Goal: Task Accomplishment & Management: Manage account settings

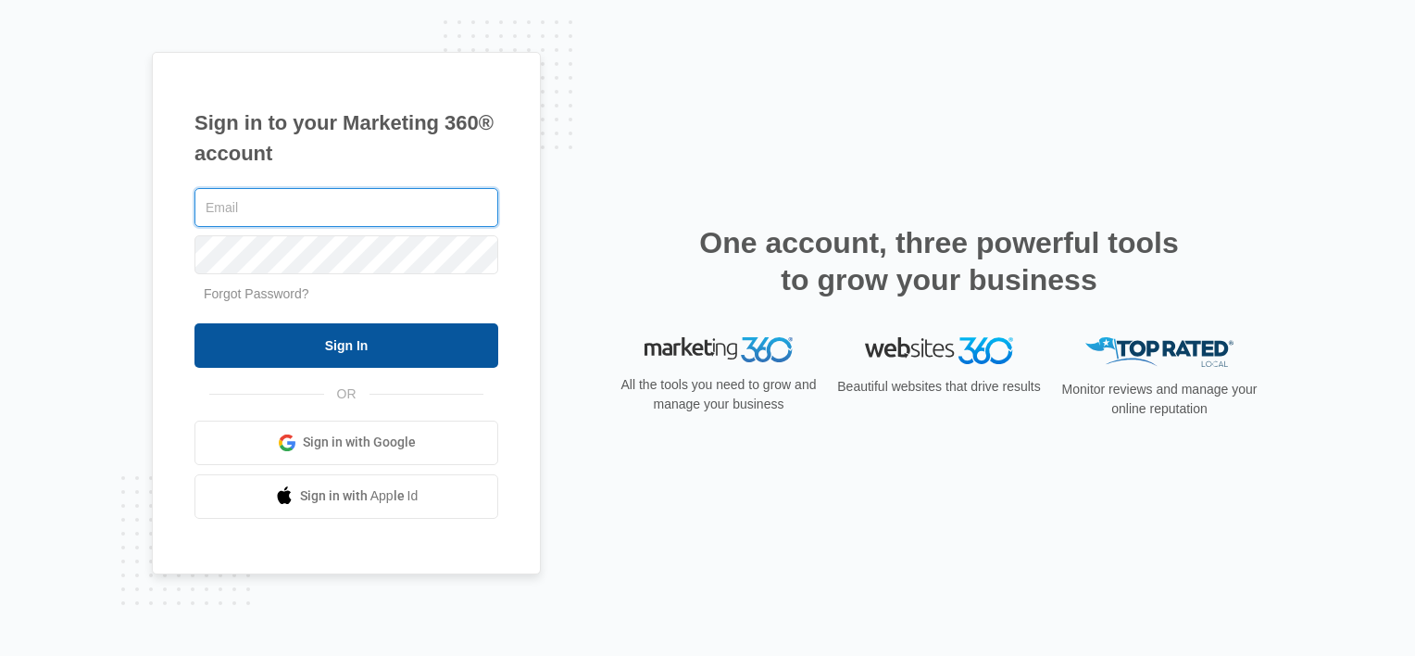
type input "[PERSON_NAME][EMAIL_ADDRESS][DOMAIN_NAME]"
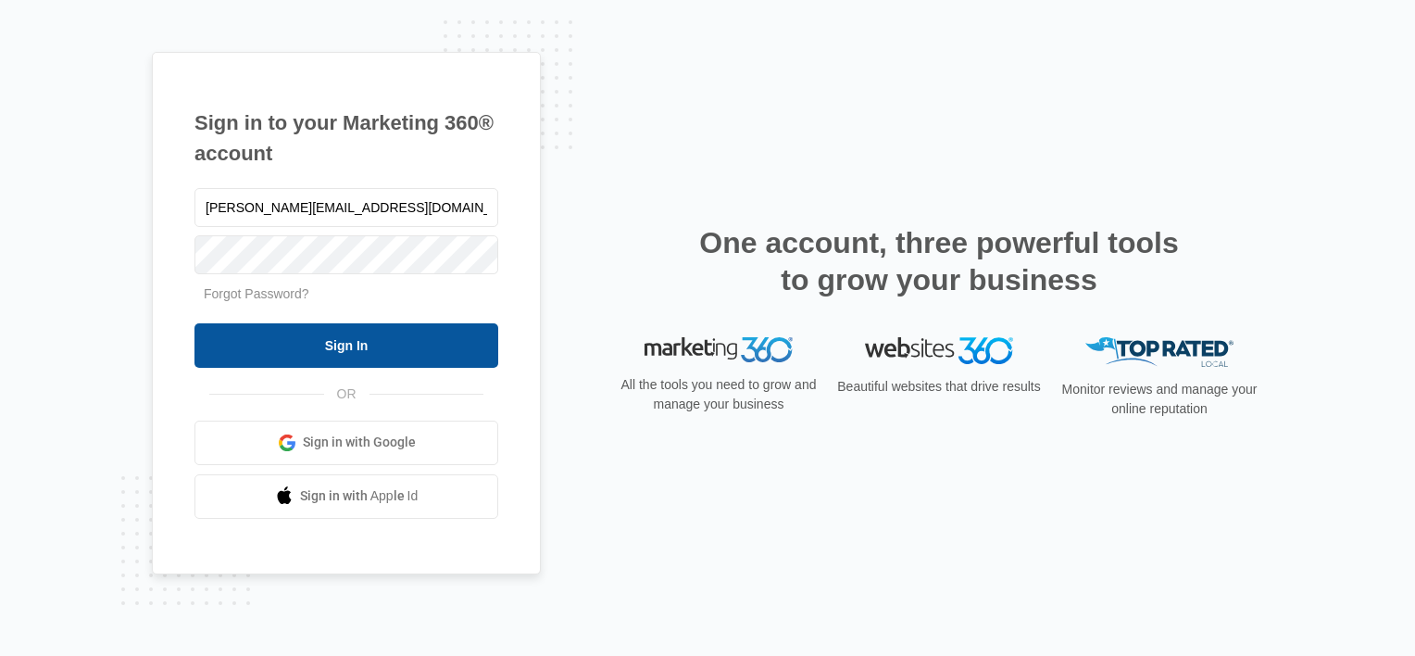
click at [373, 334] on input "Sign In" at bounding box center [347, 345] width 304 height 44
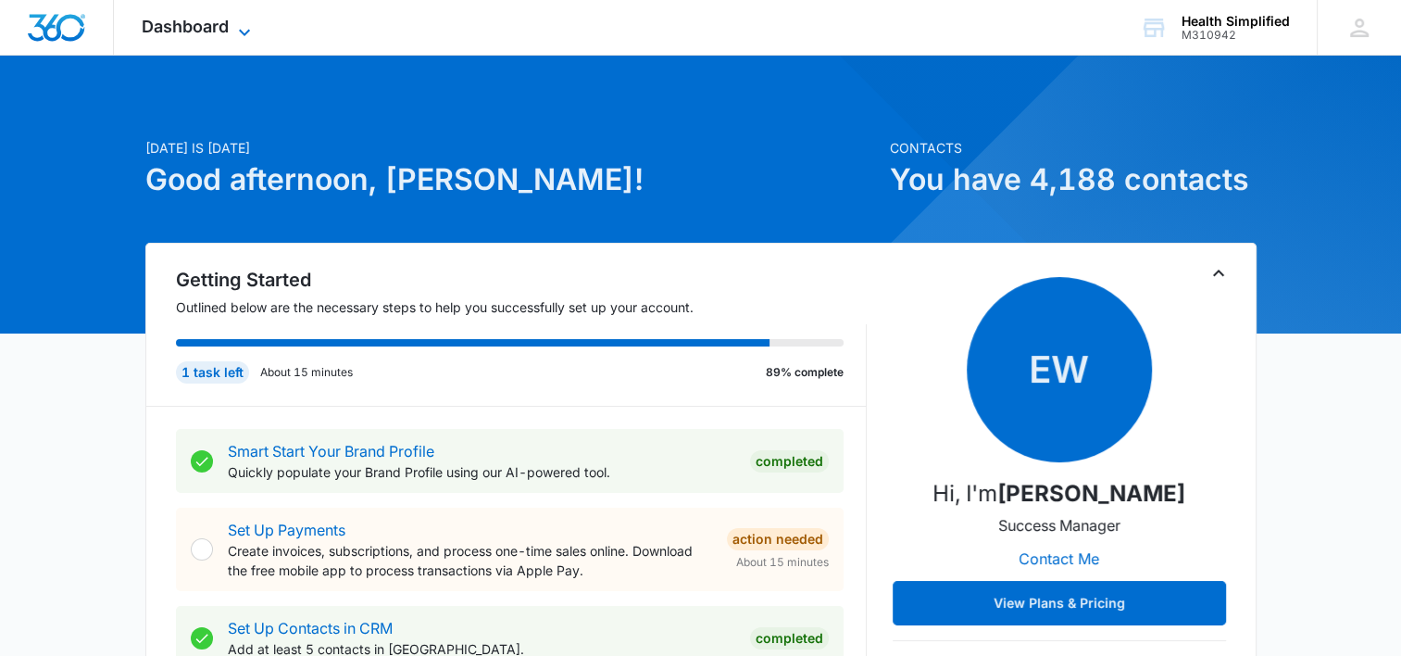
click at [218, 23] on span "Dashboard" at bounding box center [185, 26] width 87 height 19
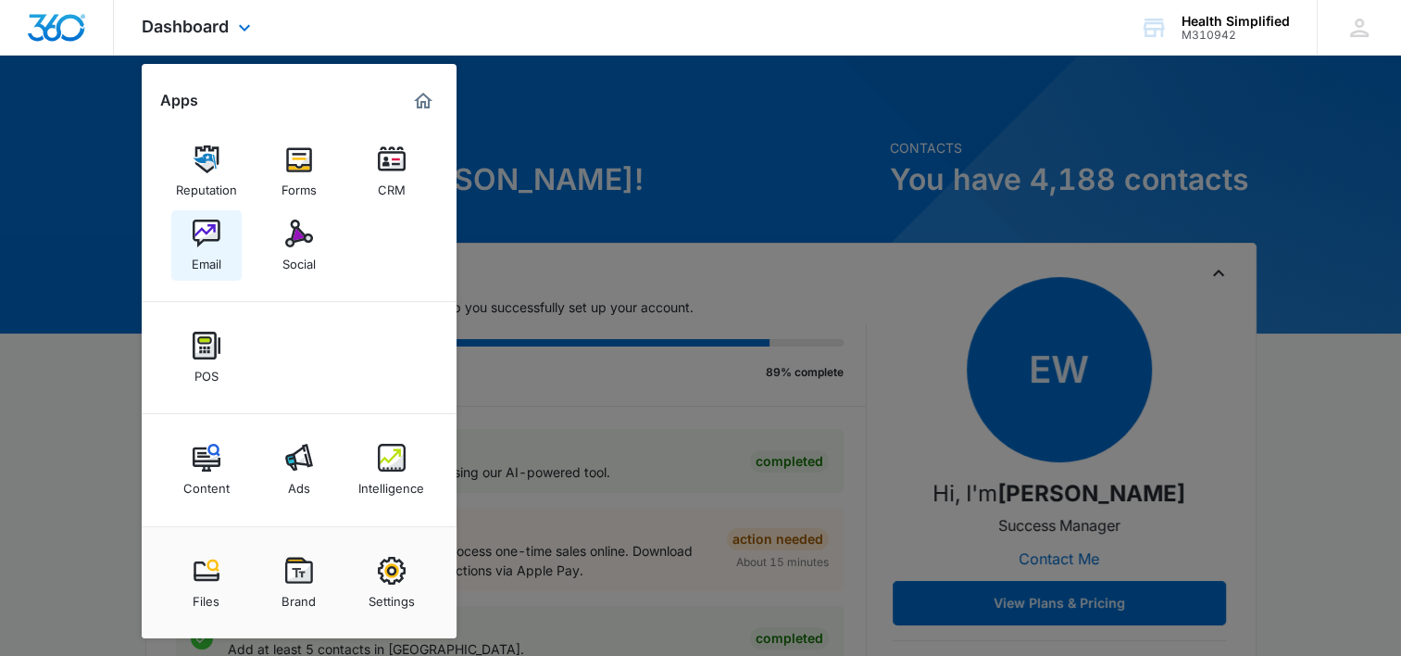
click at [204, 244] on img at bounding box center [207, 234] width 28 height 28
